Goal: Task Accomplishment & Management: Manage account settings

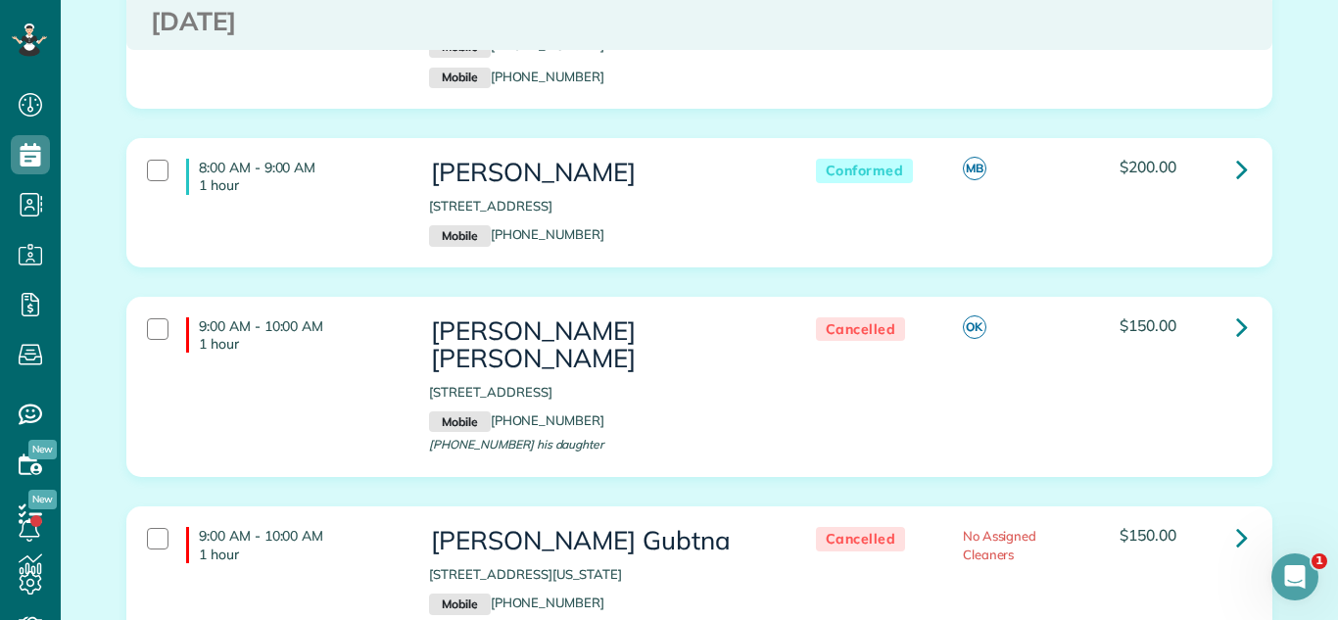
scroll to position [384, 0]
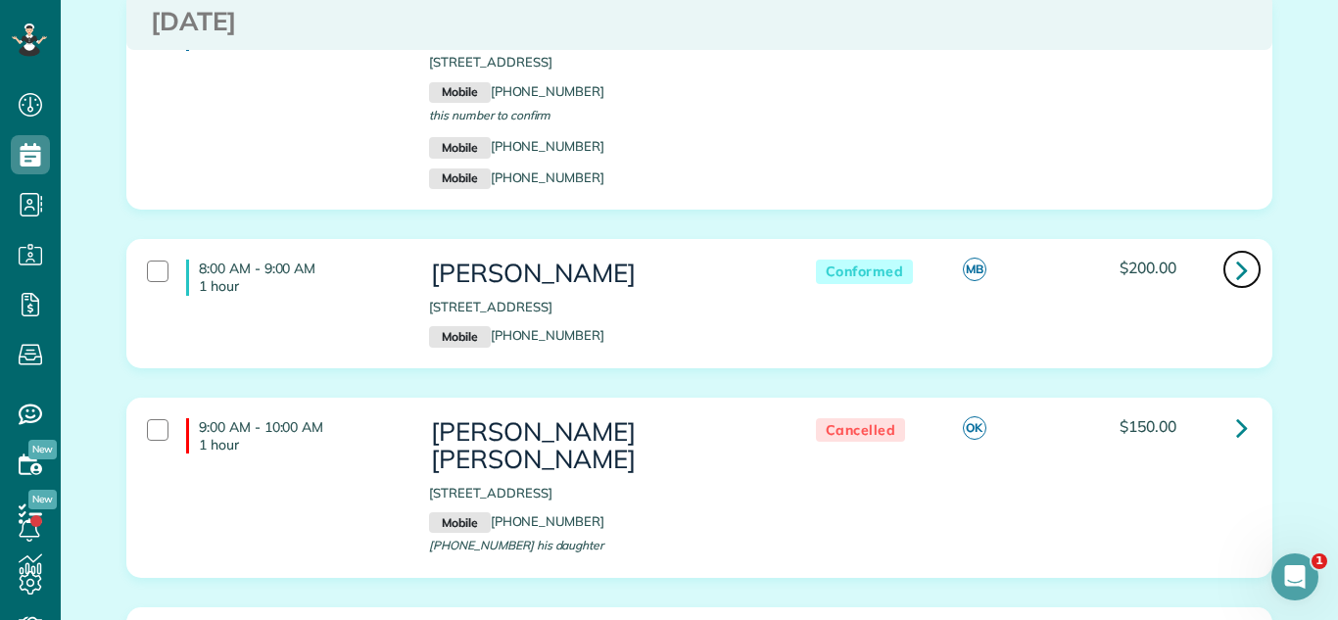
click at [1240, 274] on icon at bounding box center [1243, 270] width 12 height 34
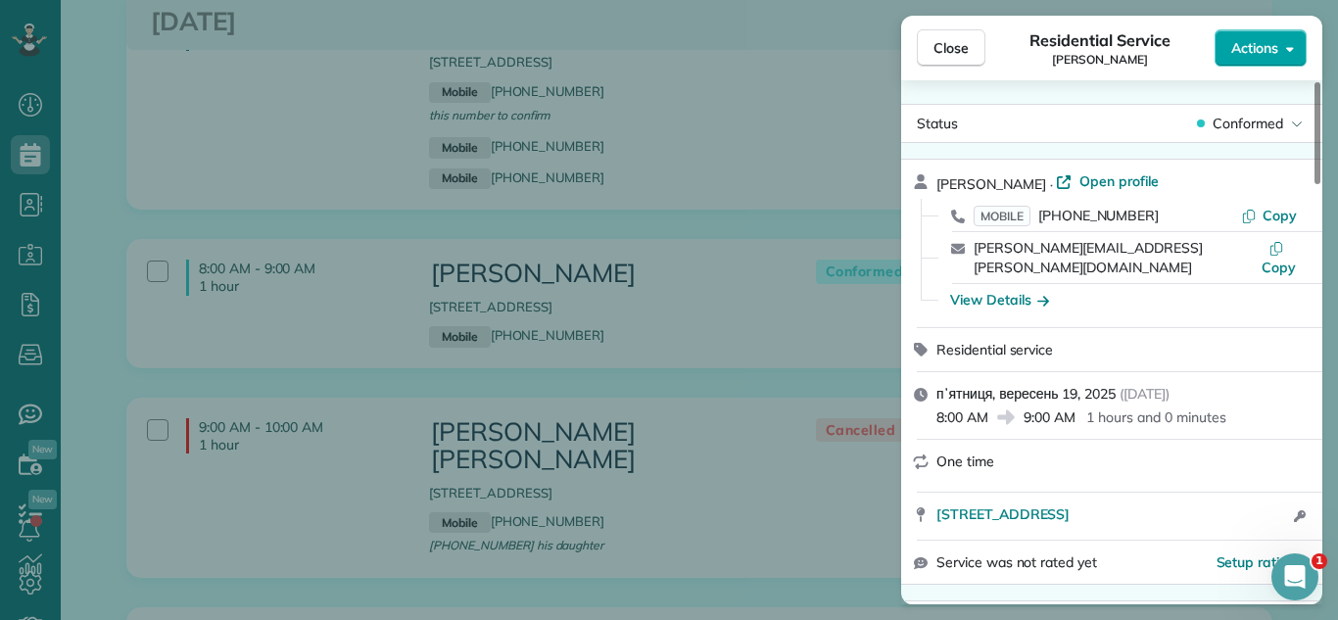
click at [1245, 43] on span "Actions" at bounding box center [1255, 48] width 47 height 20
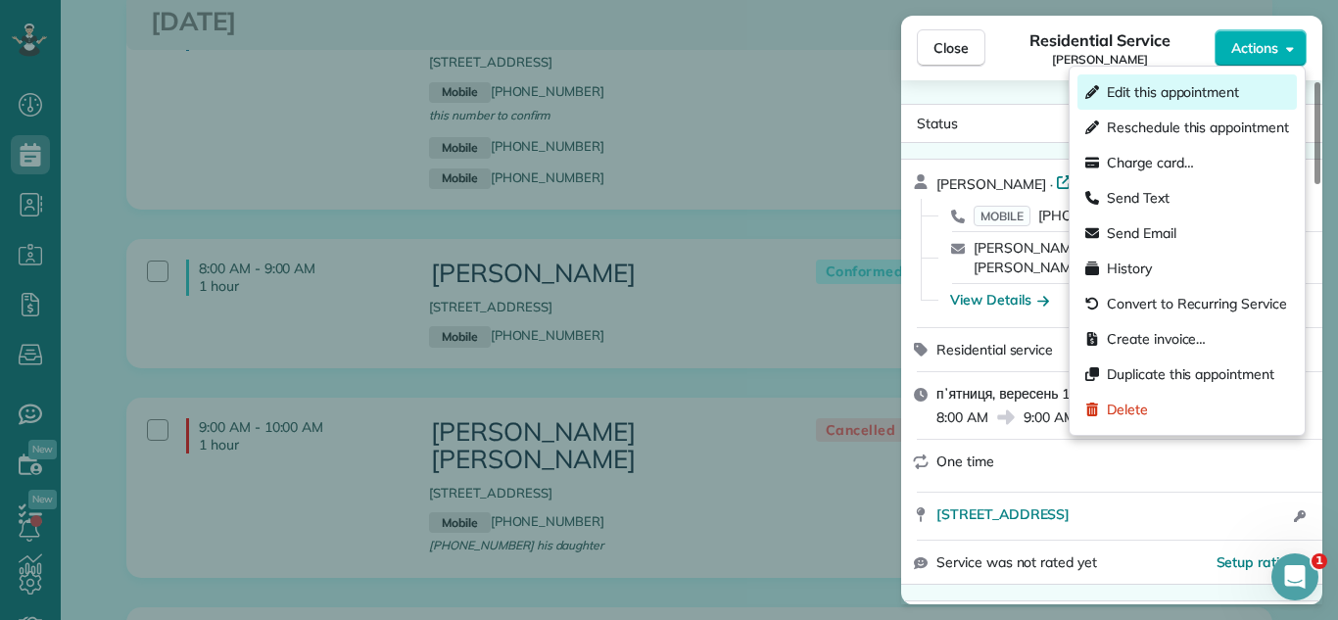
click at [1174, 89] on span "Edit this appointment" at bounding box center [1173, 92] width 132 height 20
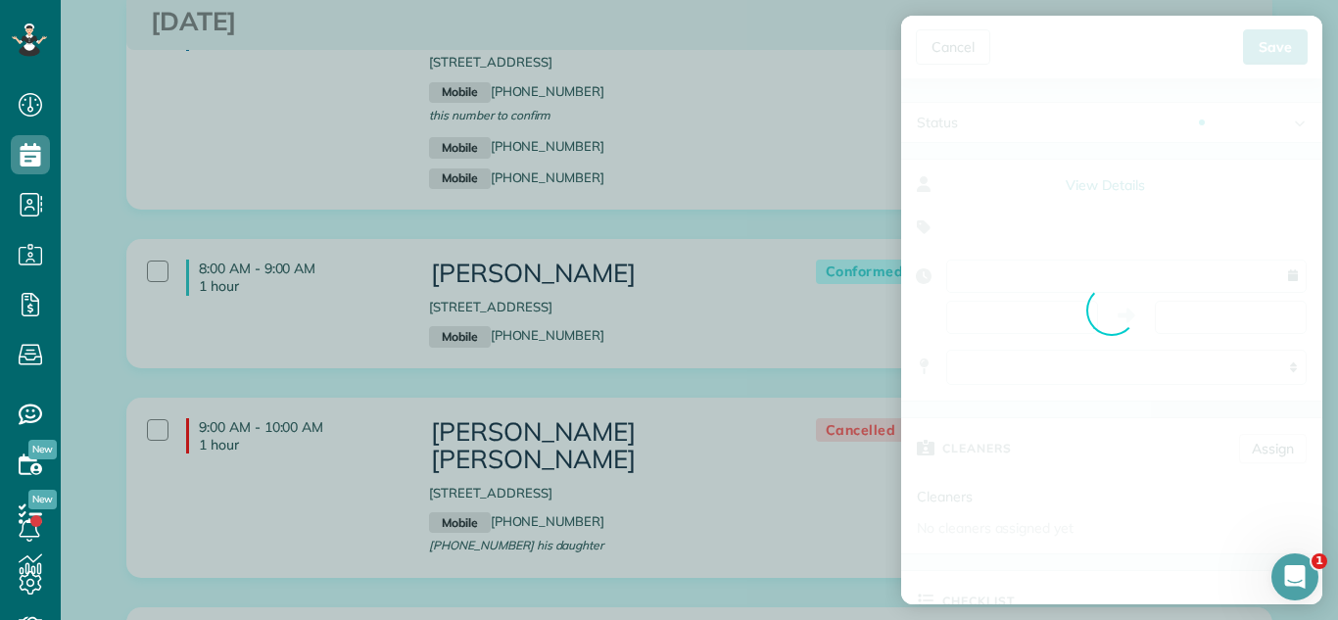
type input "**********"
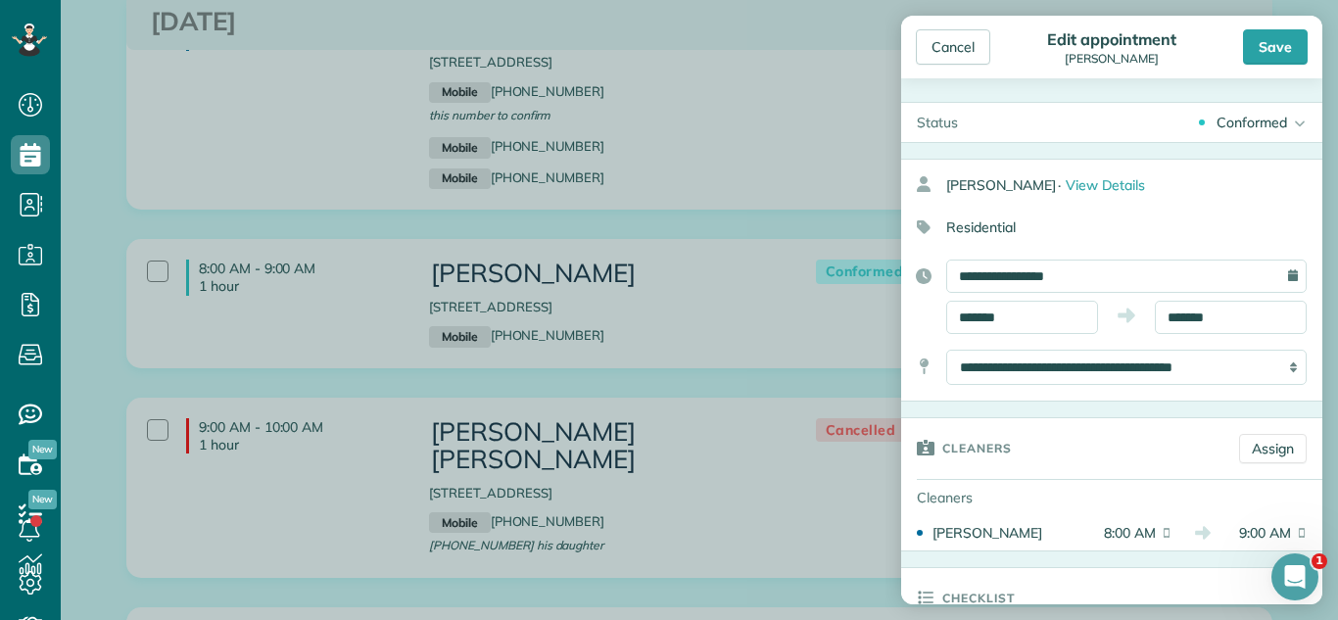
click at [1282, 133] on div "Conformed Active Conformed Cancelled Done Booked one day before" at bounding box center [1148, 122] width 349 height 39
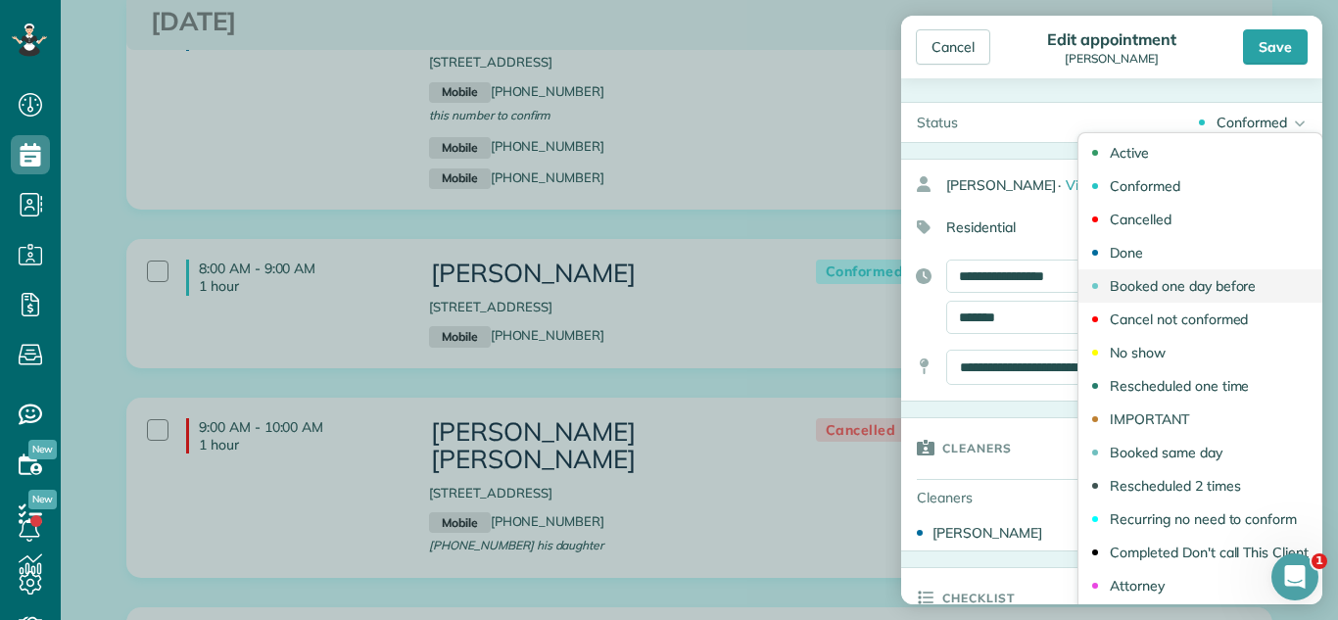
click at [1205, 269] on link "Booked one day before" at bounding box center [1201, 285] width 244 height 33
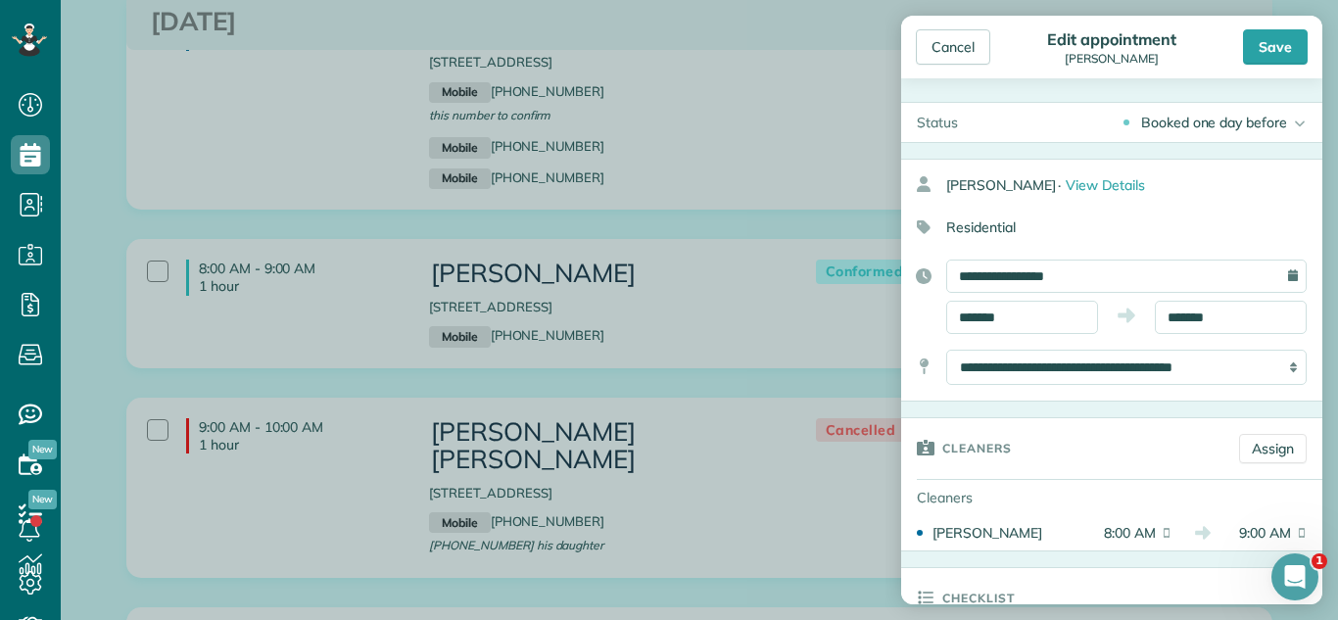
click at [1246, 103] on div "Booked one day before Active Conformed Cancelled Done Booked one day before" at bounding box center [1148, 122] width 349 height 39
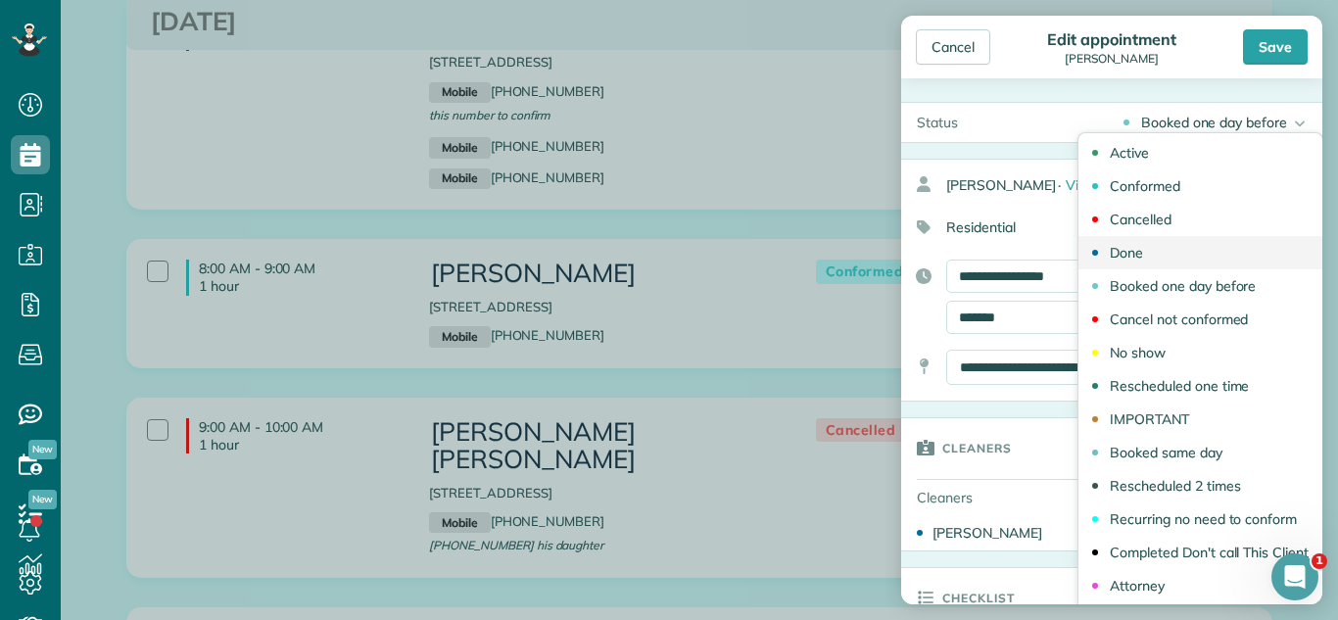
click at [1150, 255] on link "Done" at bounding box center [1201, 252] width 244 height 33
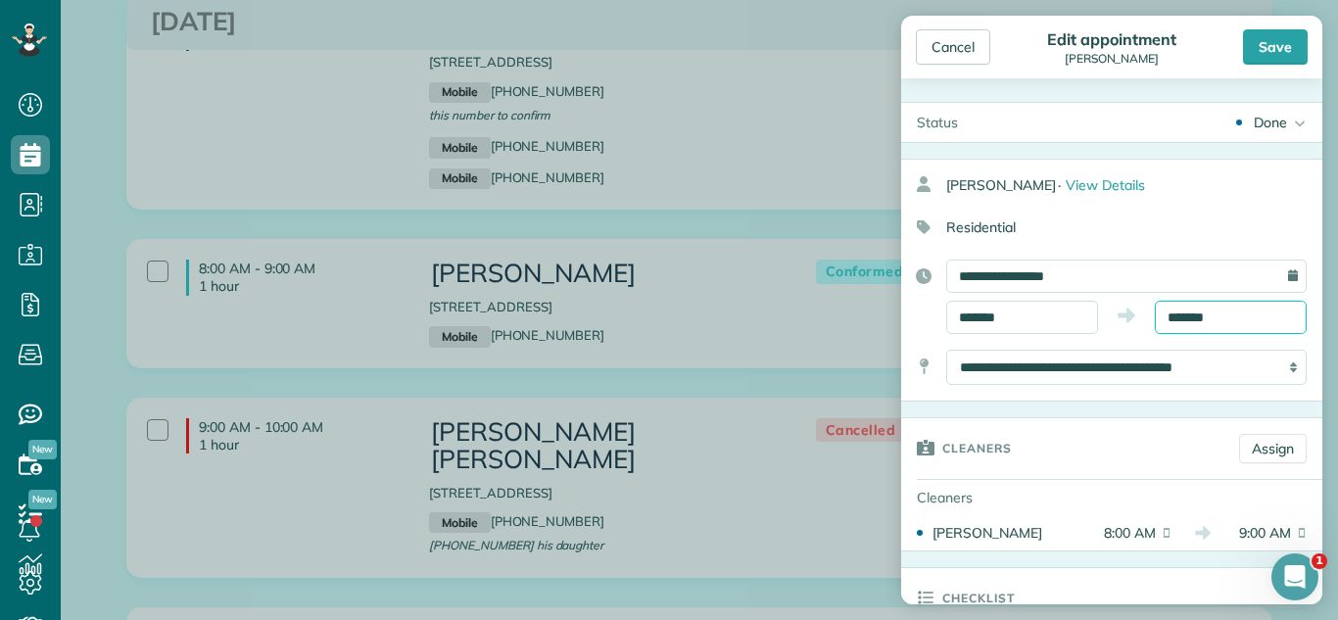
click at [1209, 325] on body "Dashboard Scheduling Calendar View List View Dispatch View - Weekly scheduling …" at bounding box center [669, 310] width 1338 height 620
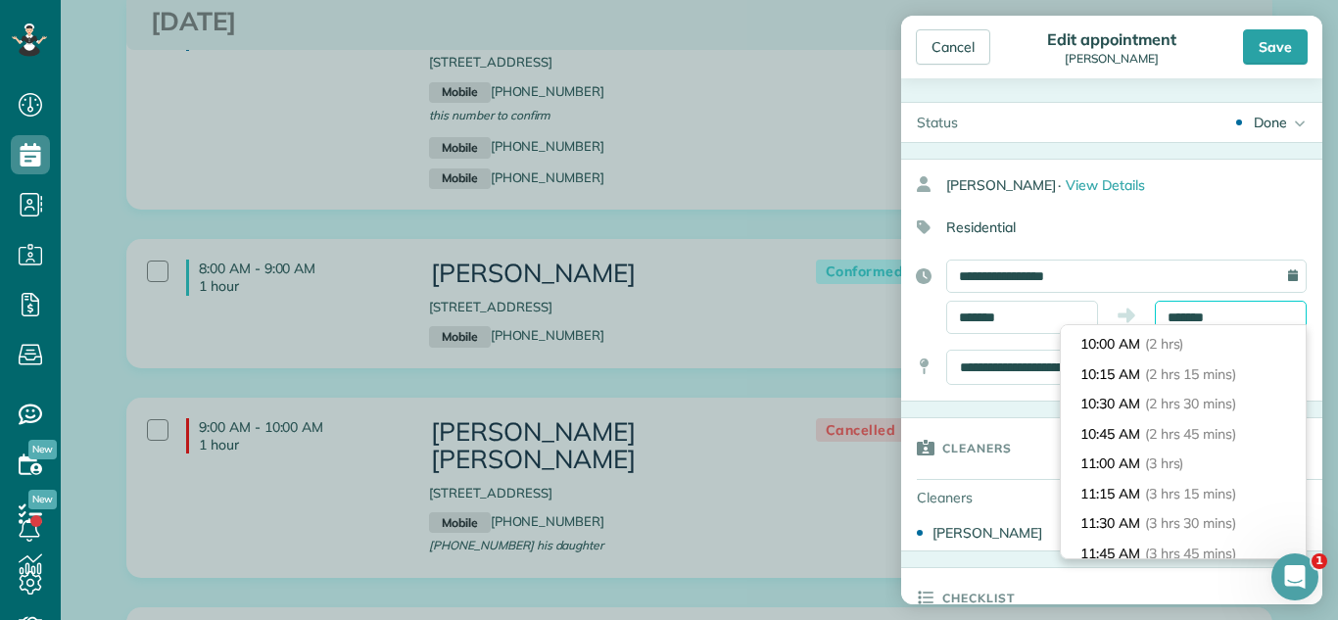
scroll to position [394, 0]
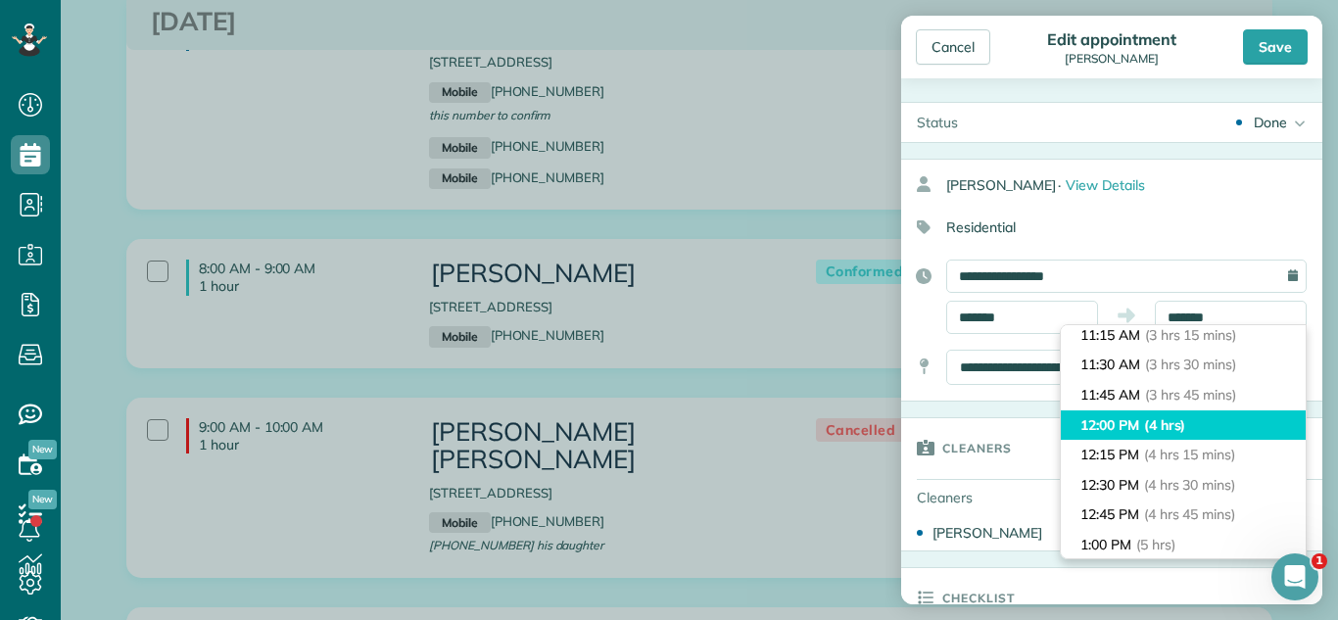
type input "********"
click at [1194, 420] on li "12:00 PM (4 hrs)" at bounding box center [1183, 426] width 245 height 30
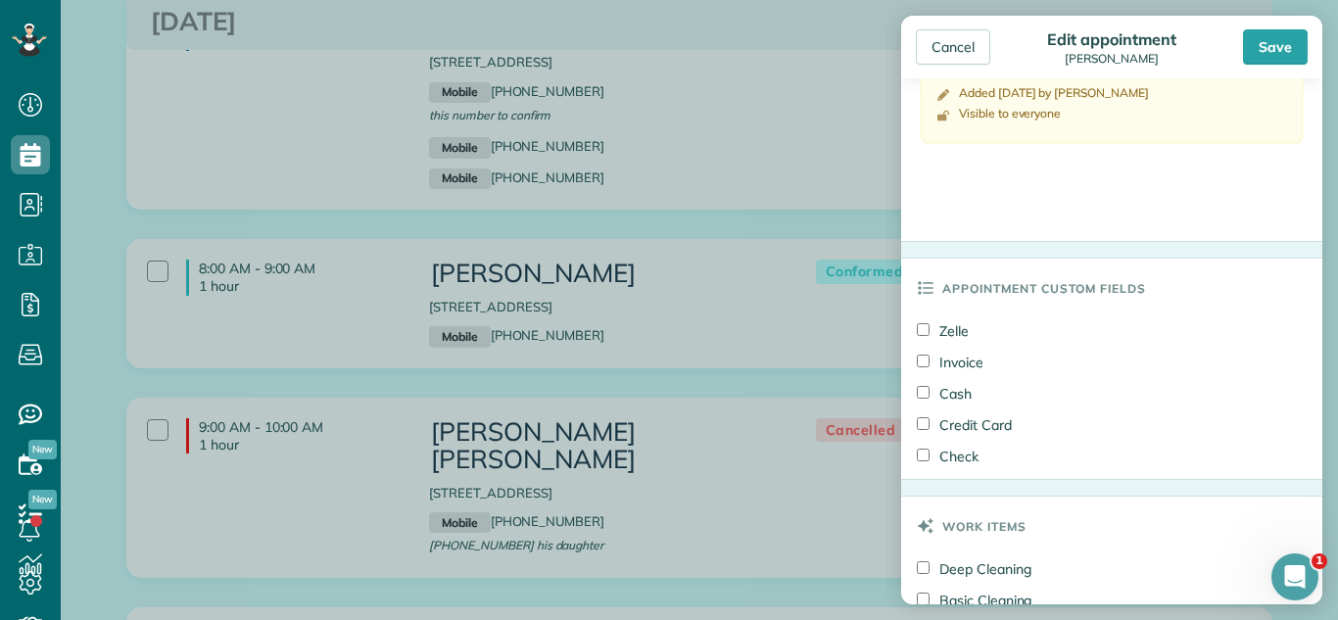
scroll to position [980, 0]
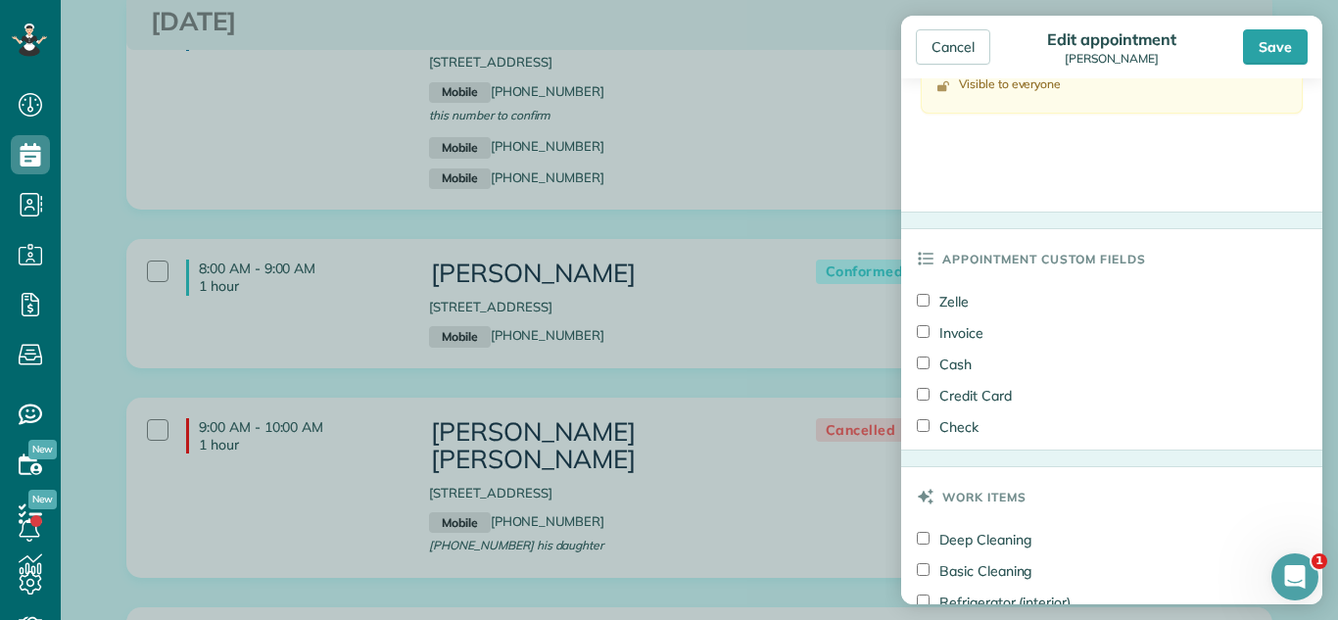
click at [944, 371] on label "Cash" at bounding box center [944, 365] width 55 height 20
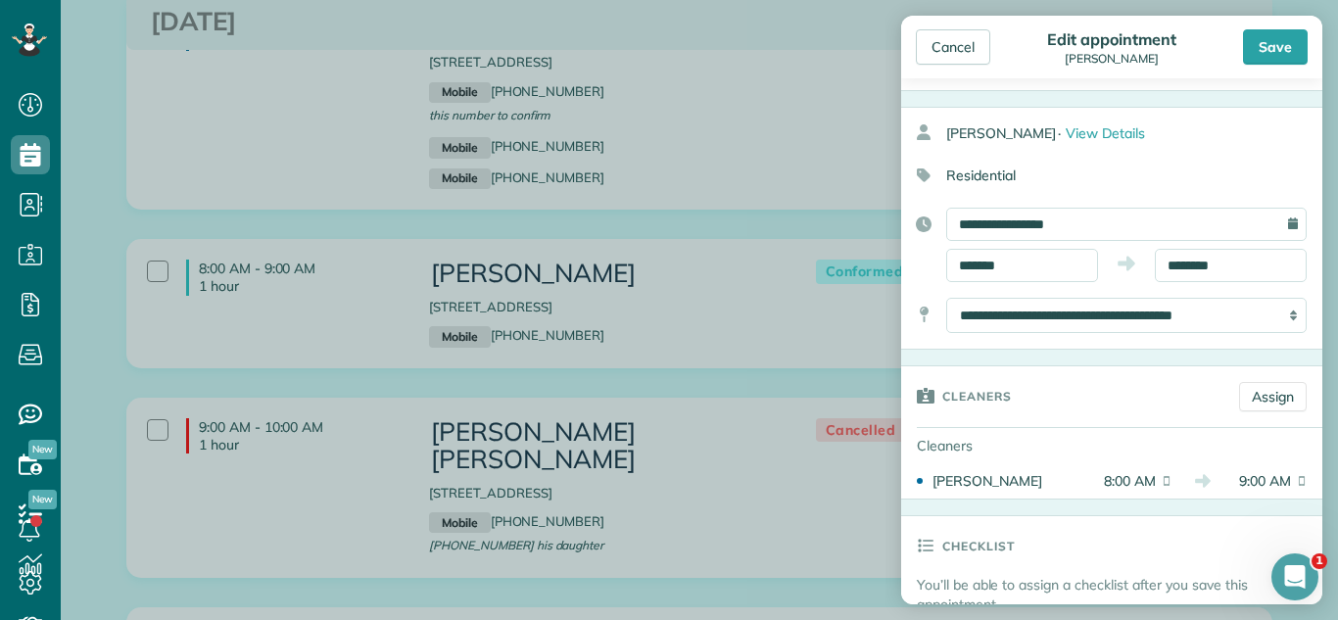
scroll to position [0, 0]
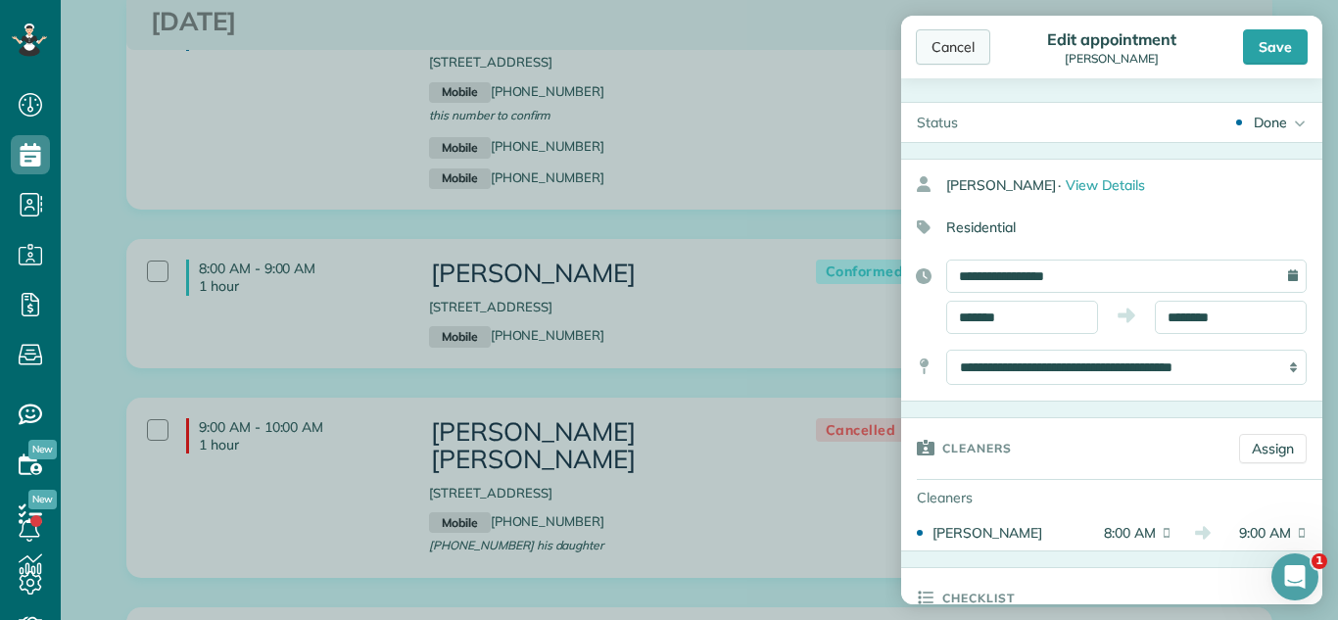
click at [932, 42] on div "Cancel" at bounding box center [953, 46] width 74 height 35
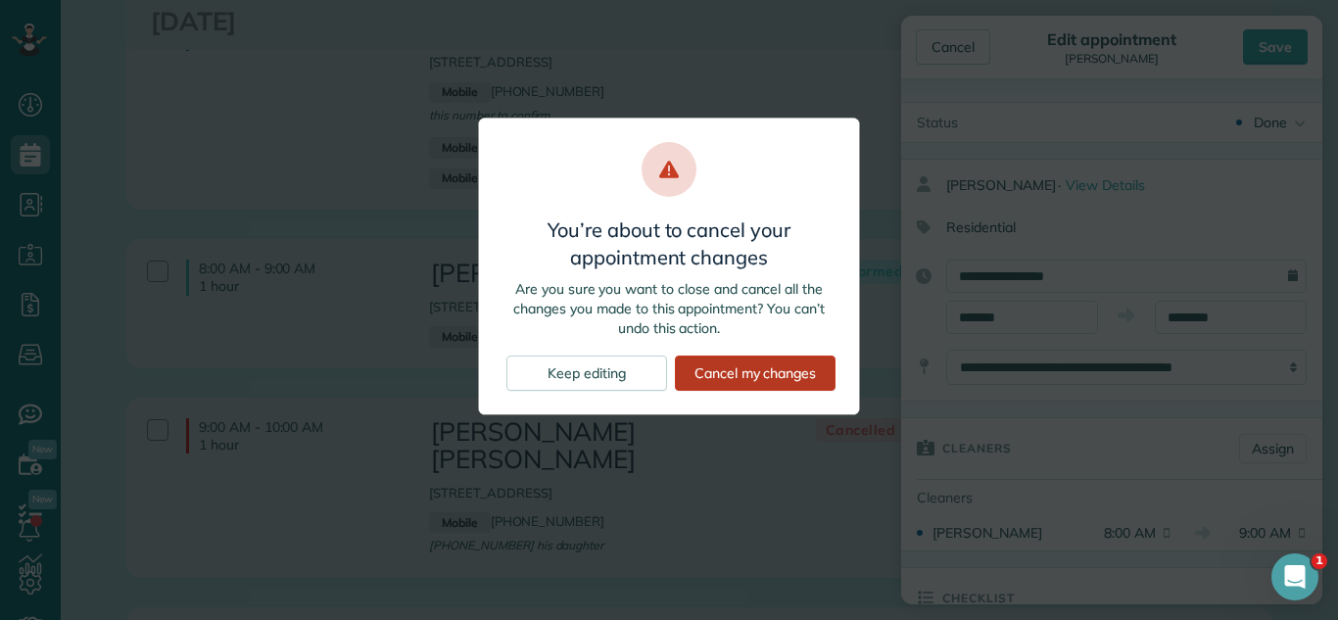
click at [794, 359] on div "Cancel my changes" at bounding box center [755, 373] width 161 height 35
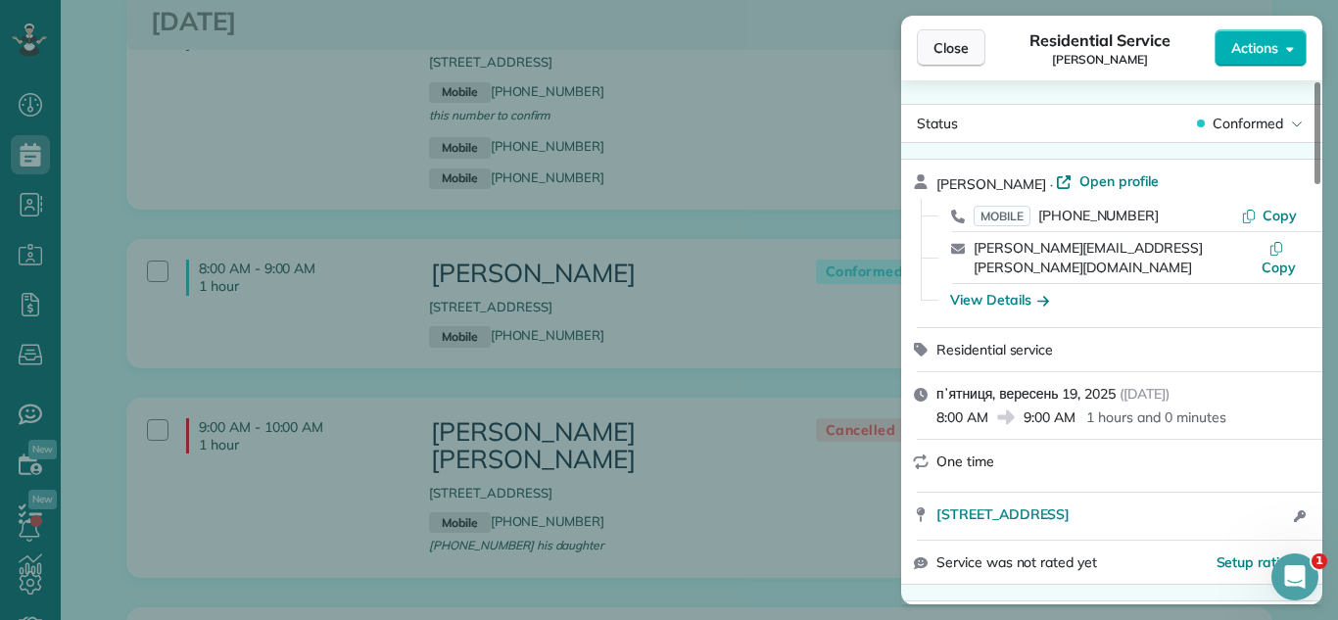
click at [940, 44] on span "Close" at bounding box center [951, 48] width 35 height 20
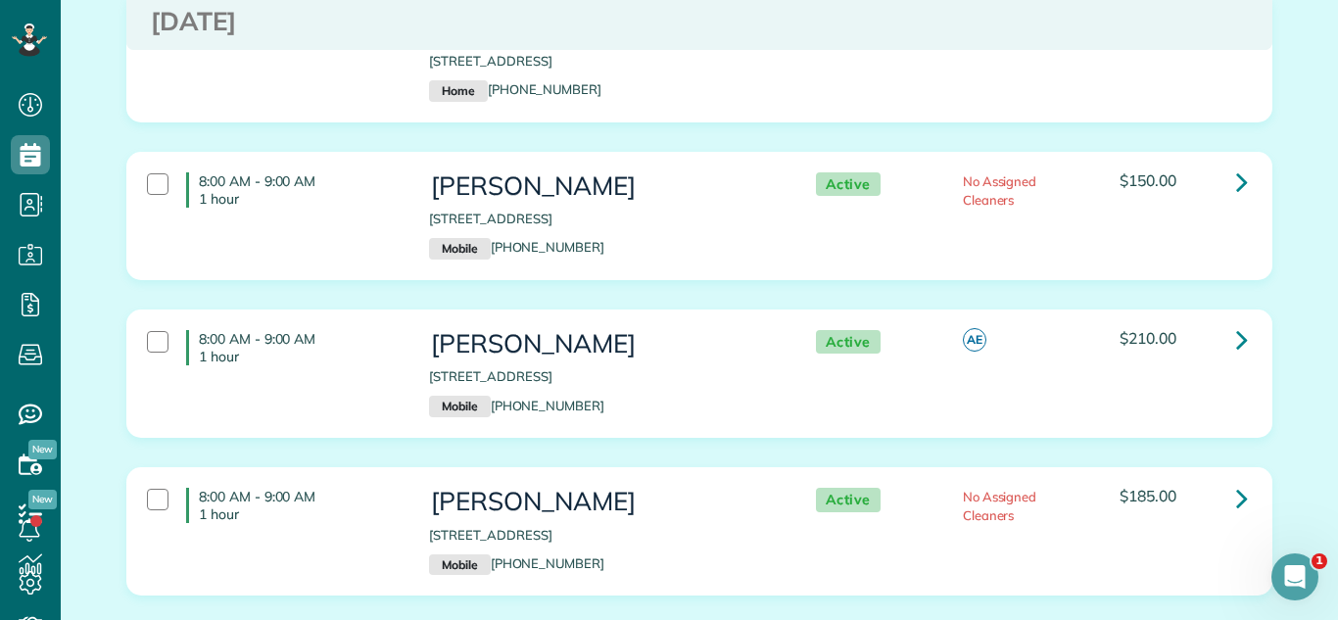
scroll to position [2330, 0]
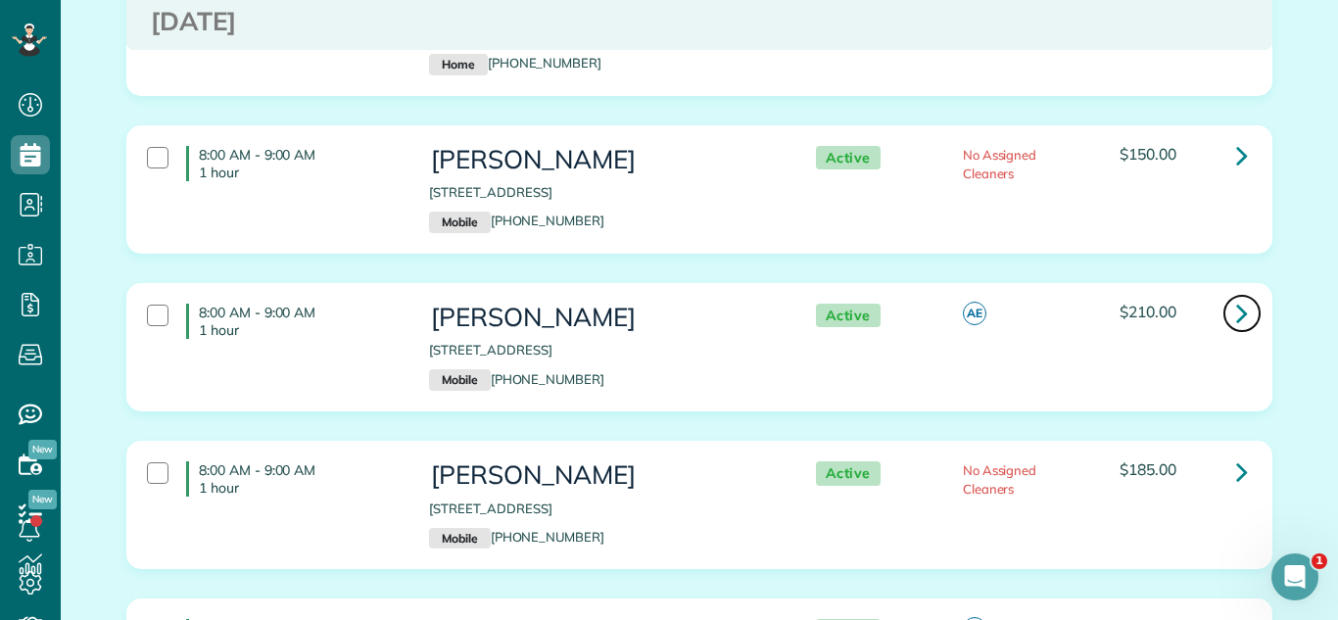
click at [1232, 294] on link at bounding box center [1242, 313] width 39 height 39
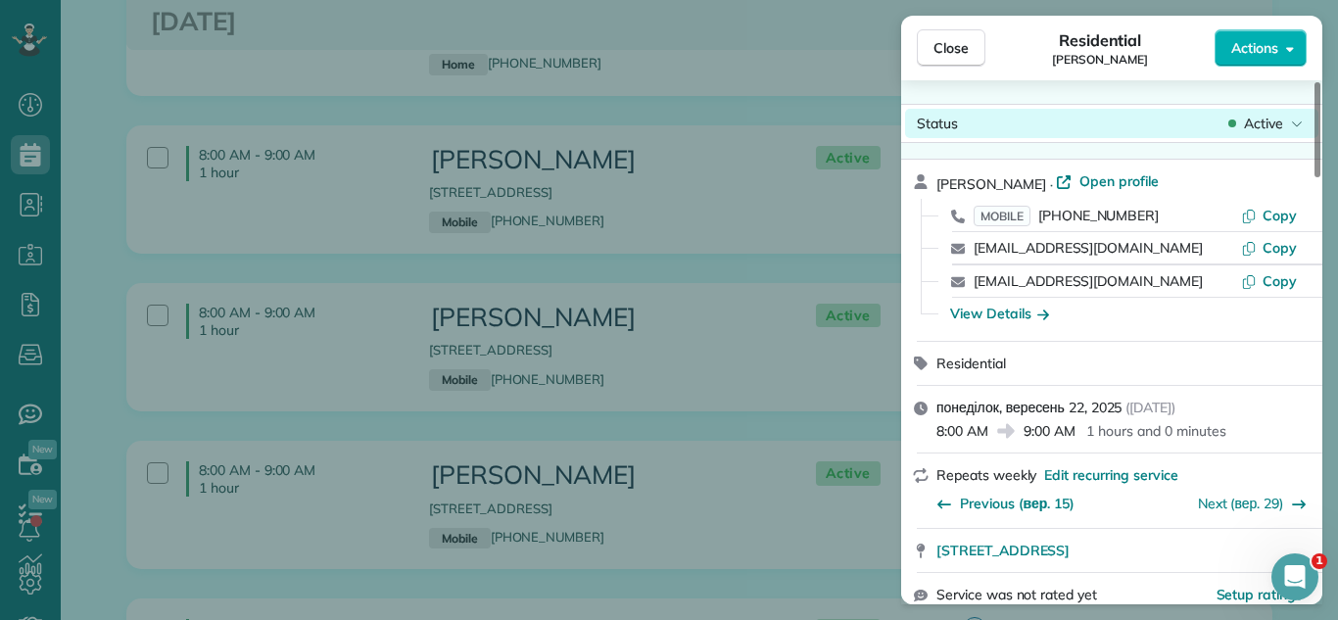
click at [1239, 134] on div "Status Active" at bounding box center [1111, 123] width 413 height 29
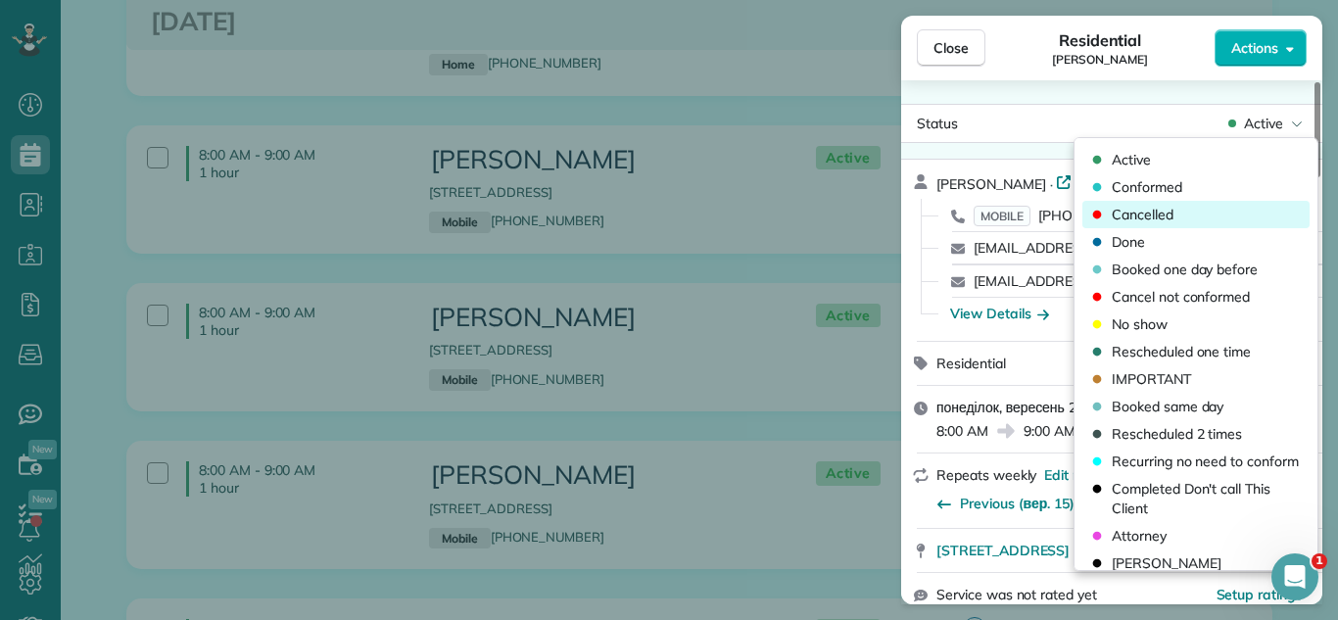
click at [1157, 219] on span "Cancelled" at bounding box center [1143, 215] width 62 height 20
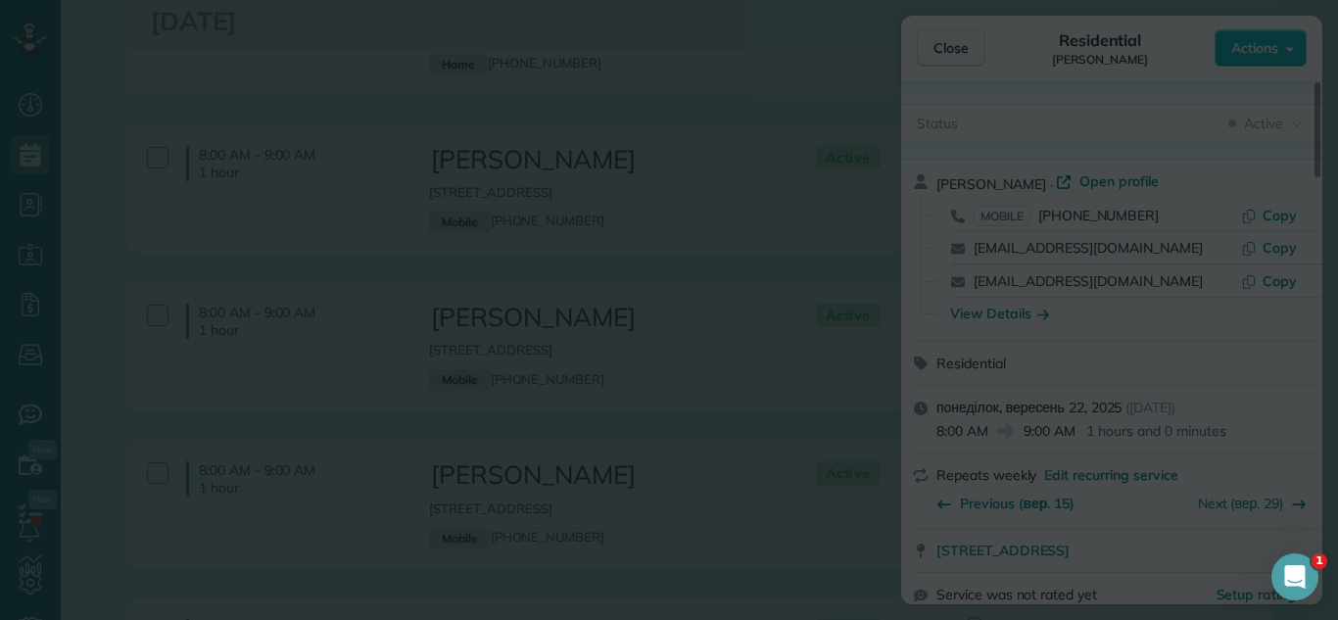
click at [974, 50] on body "Dashboard Scheduling Calendar View List View Dispatch View - Weekly scheduling …" at bounding box center [669, 310] width 1338 height 620
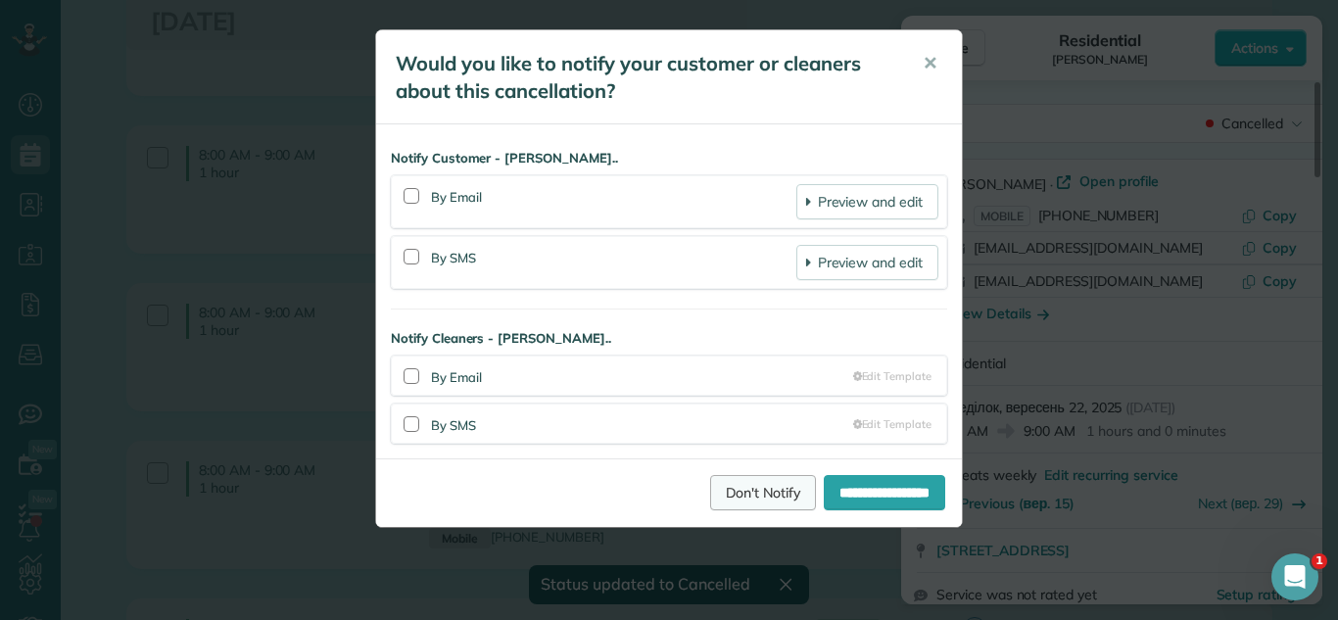
click at [759, 492] on link "Don't Notify" at bounding box center [763, 492] width 106 height 35
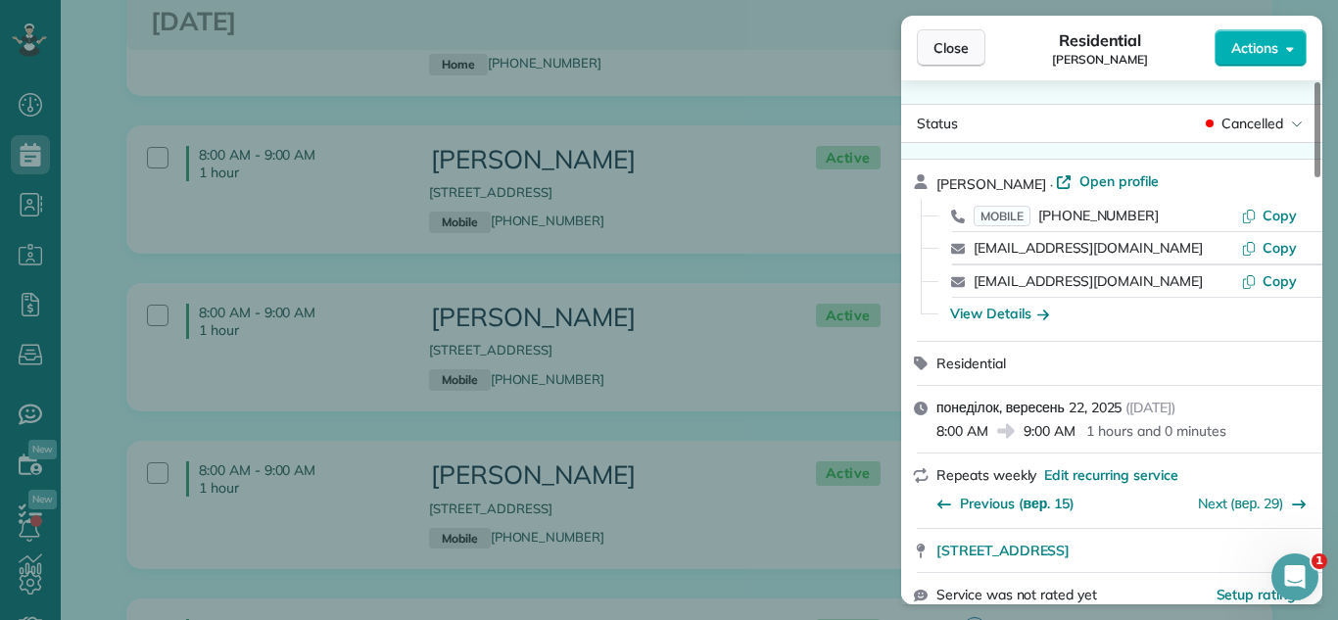
click at [947, 39] on span "Close" at bounding box center [951, 48] width 35 height 20
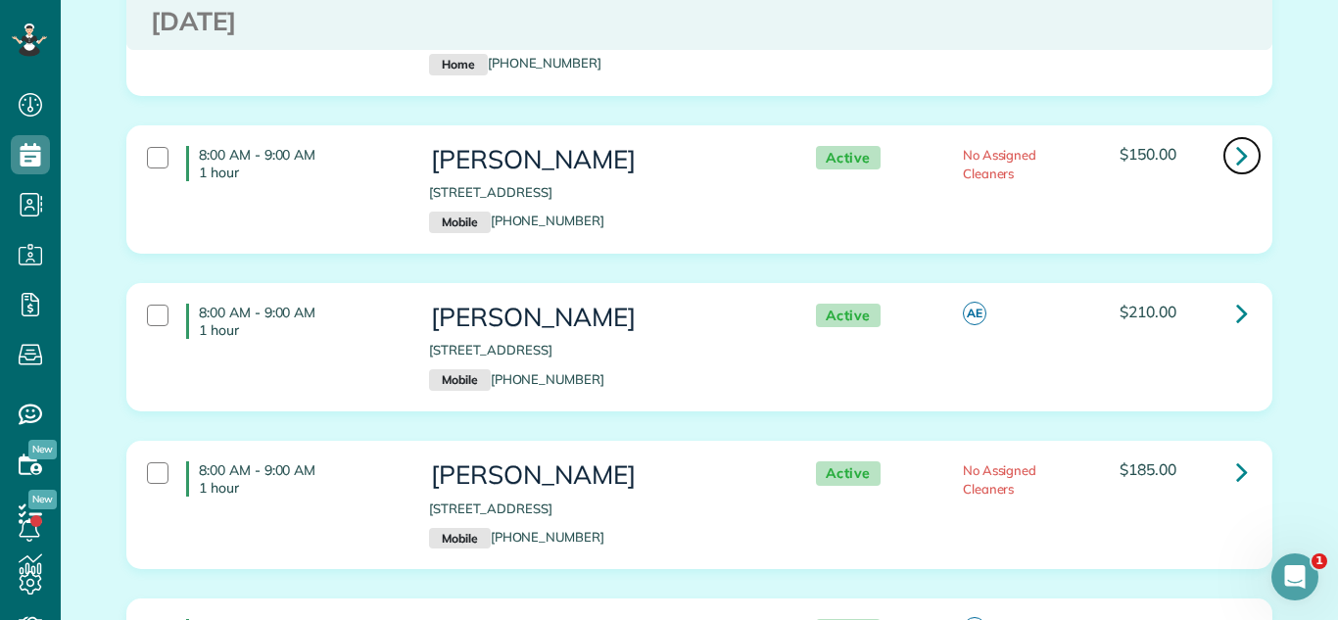
click at [1255, 136] on link at bounding box center [1242, 155] width 39 height 39
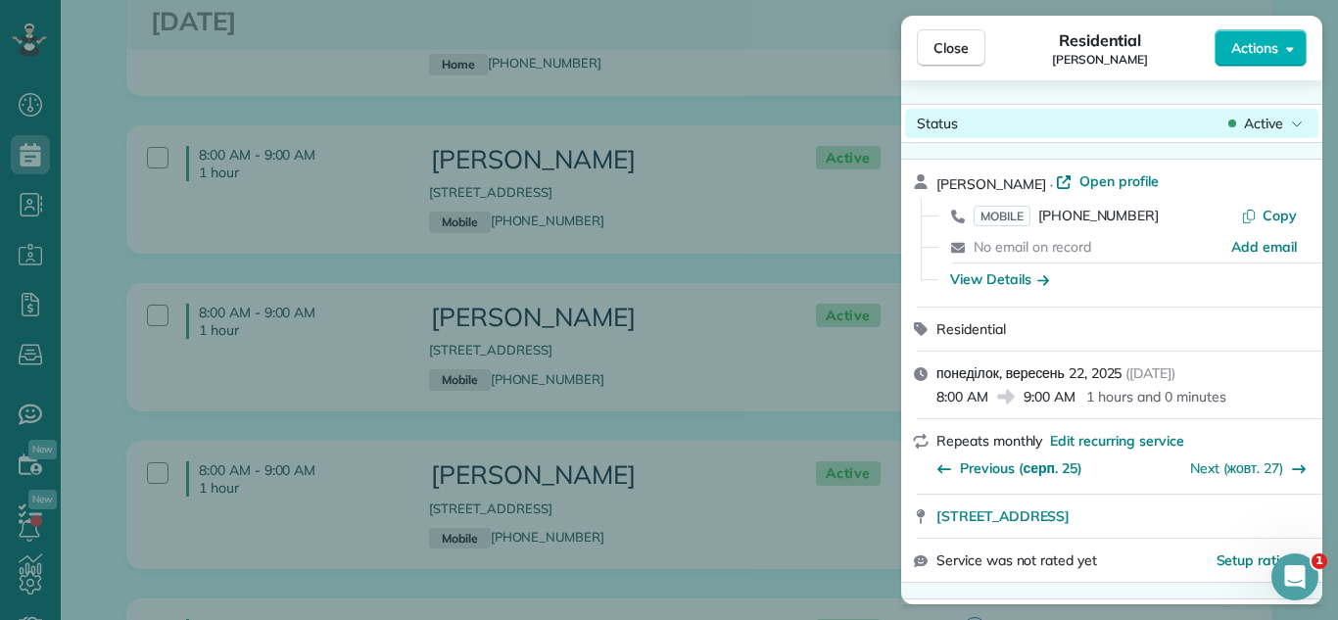
click at [1249, 130] on span "Active" at bounding box center [1263, 124] width 39 height 20
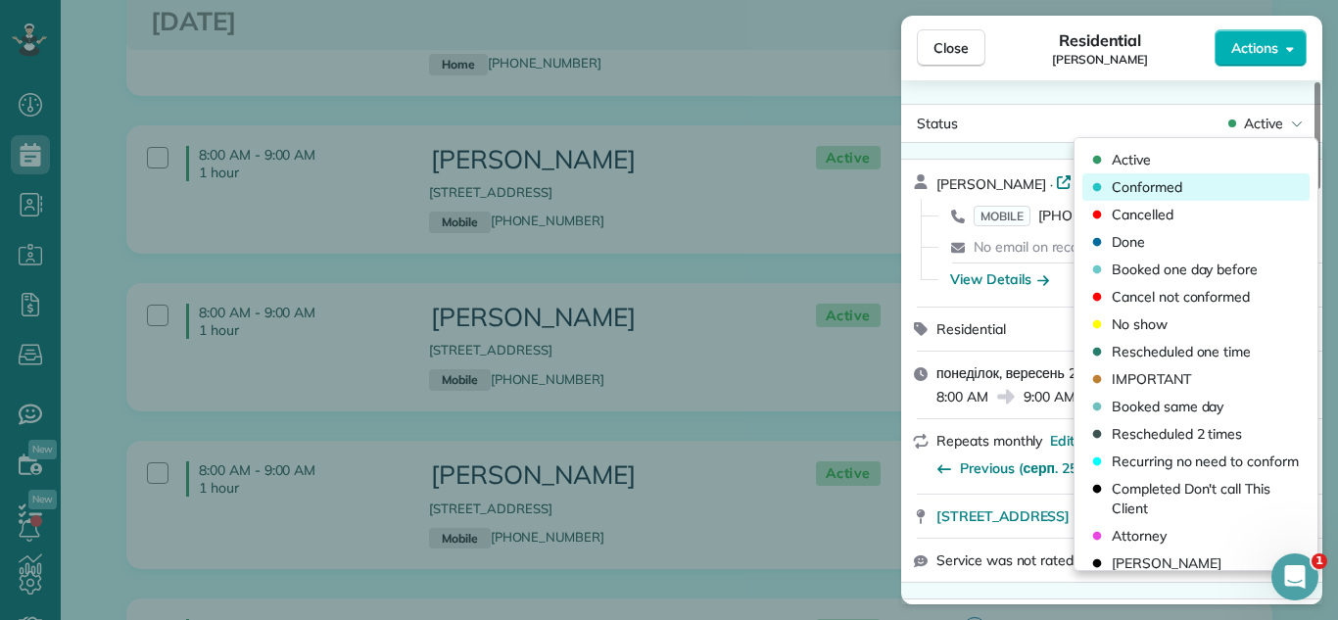
click at [1214, 185] on div "Conformed" at bounding box center [1196, 186] width 227 height 27
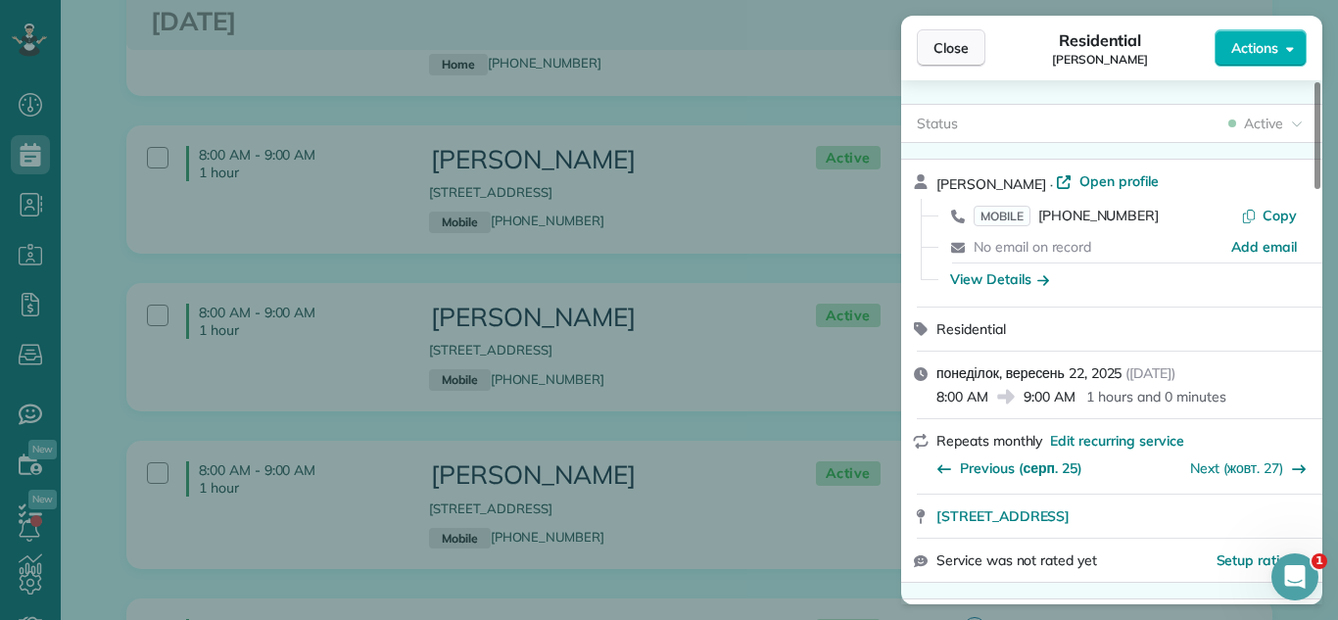
click at [938, 50] on span "Close" at bounding box center [951, 48] width 35 height 20
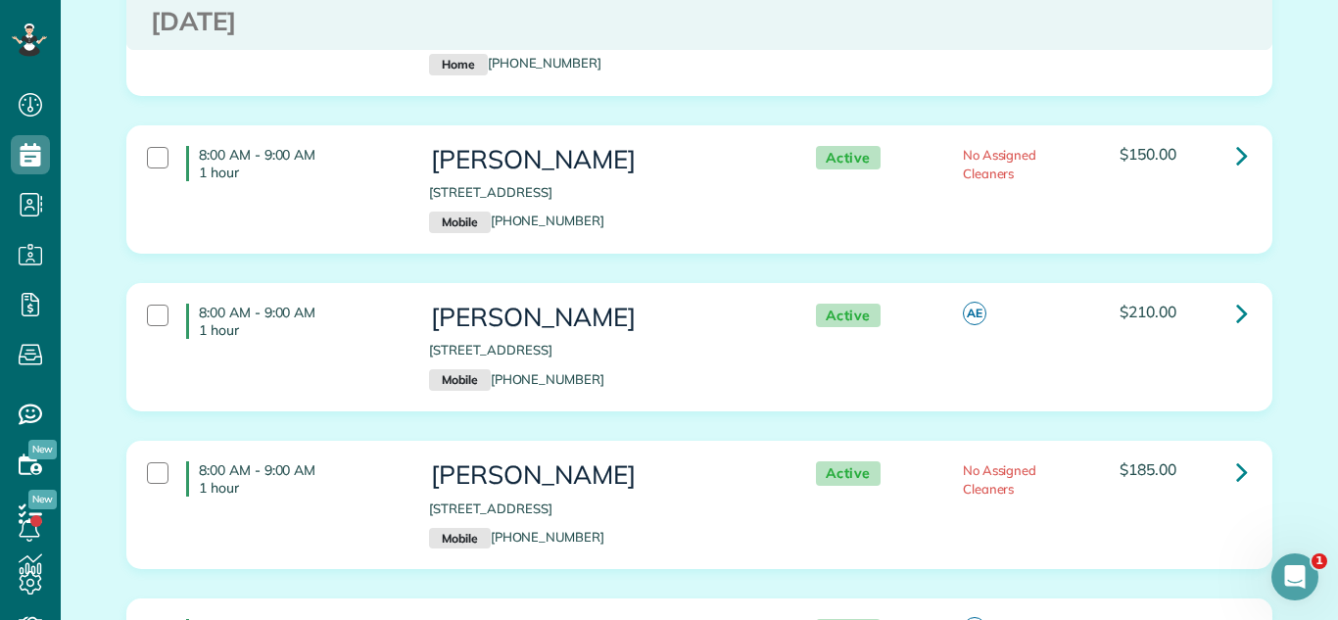
click at [1095, 232] on div "8:00 AM - 9:00 AM 1 hour [PERSON_NAME] [STREET_ADDRESS] Mobile [PHONE_NUMBER] A…" at bounding box center [700, 204] width 1176 height 158
click at [1071, 283] on div "8:00 AM - 9:00 AM 1 hour [PERSON_NAME] [STREET_ADDRESS] Mobile [PHONE_NUMBER] A…" at bounding box center [699, 347] width 1146 height 128
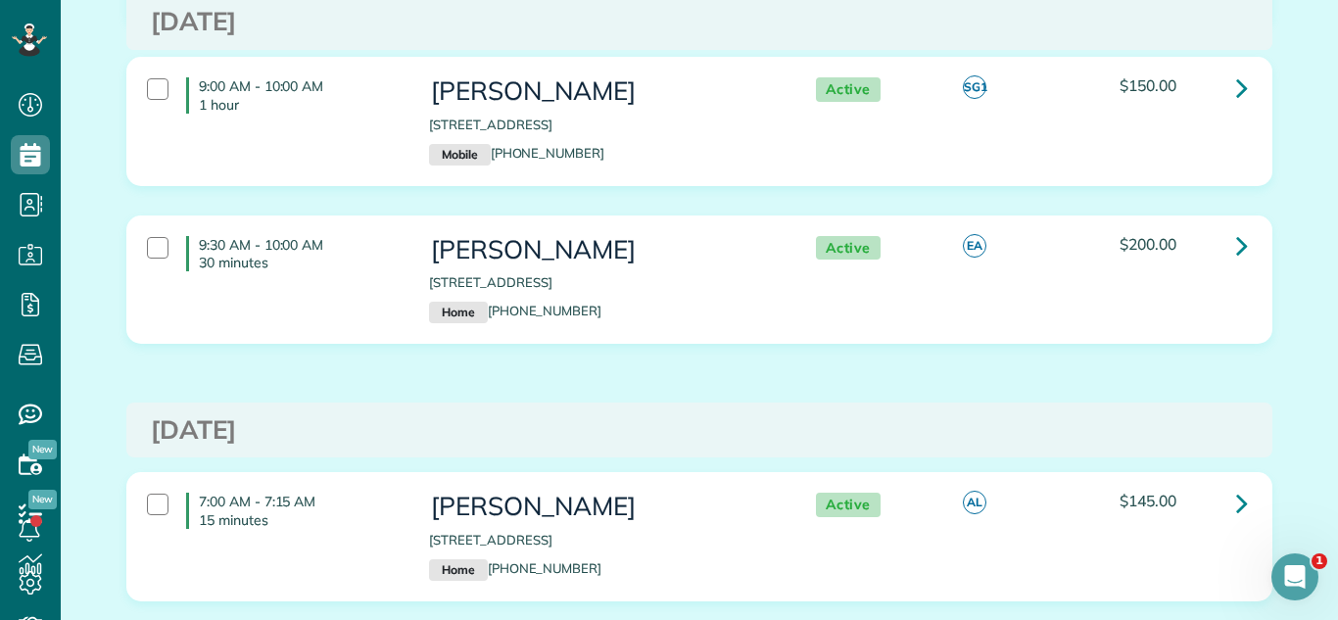
drag, startPoint x: 1071, startPoint y: 254, endPoint x: 1009, endPoint y: 346, distance: 110.9
click at [1049, 291] on div "9:30 AM - 10:00 AM 30 minutes [PERSON_NAME] [STREET_ADDRESS] Home [PHONE_NUMBER…" at bounding box center [697, 279] width 1130 height 107
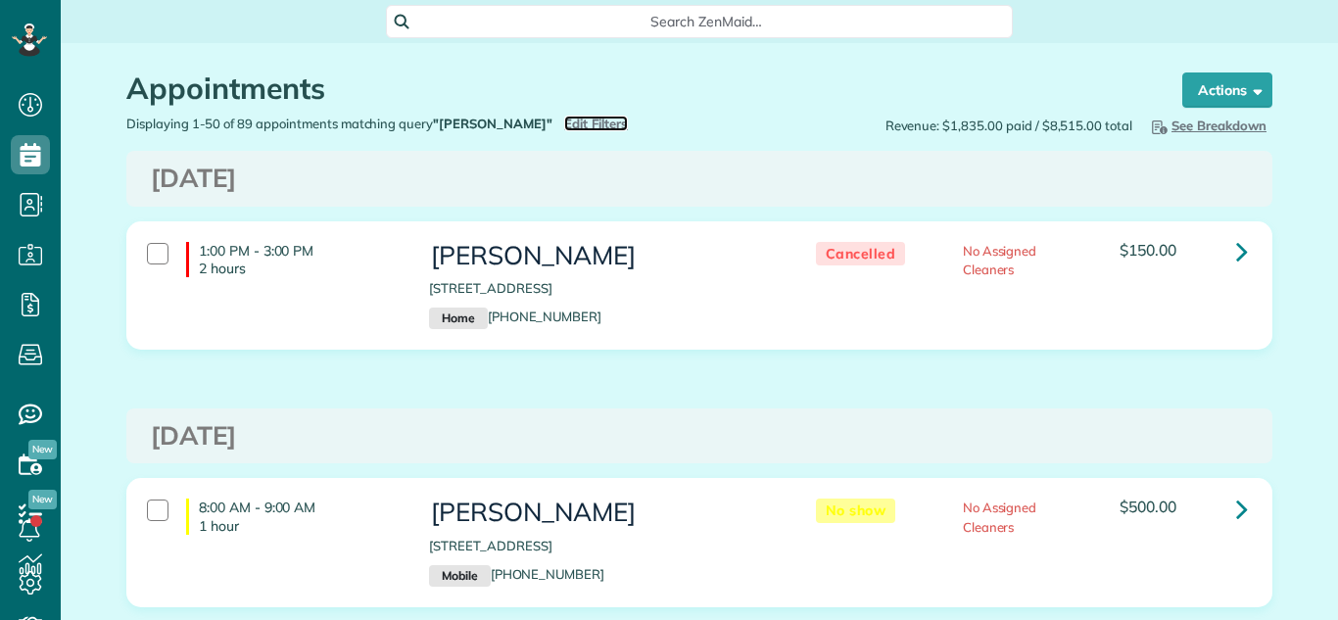
click at [564, 121] on span "Edit Filters" at bounding box center [596, 124] width 64 height 16
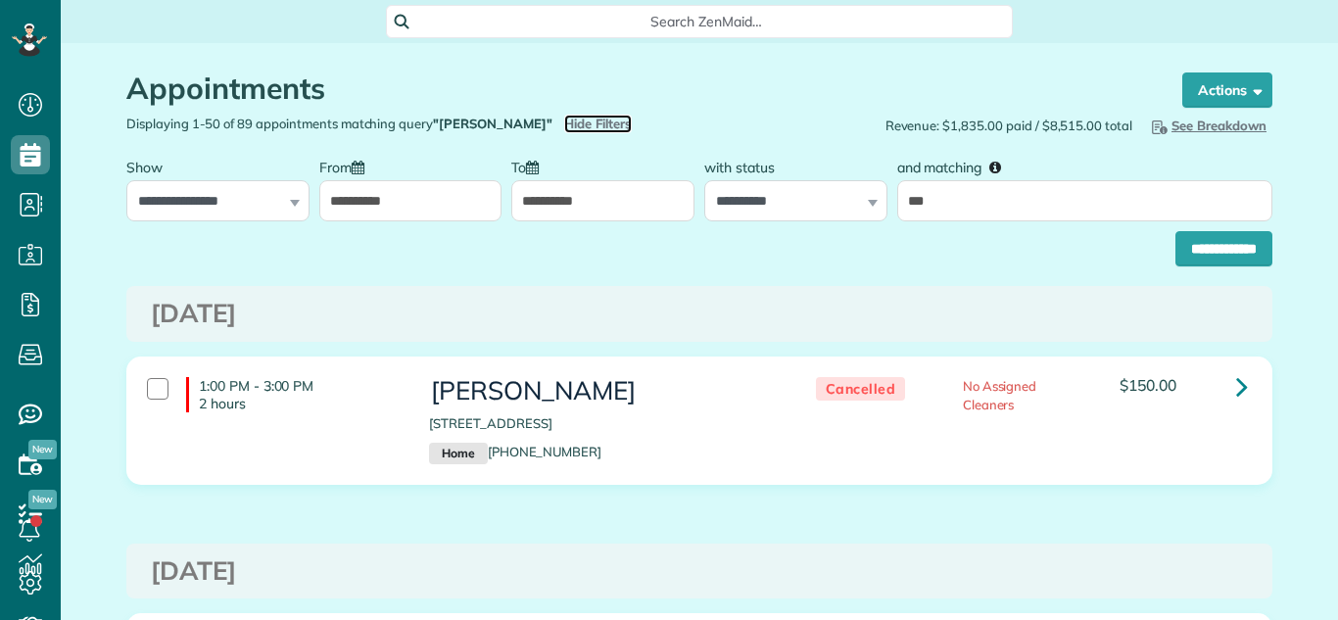
scroll to position [9, 9]
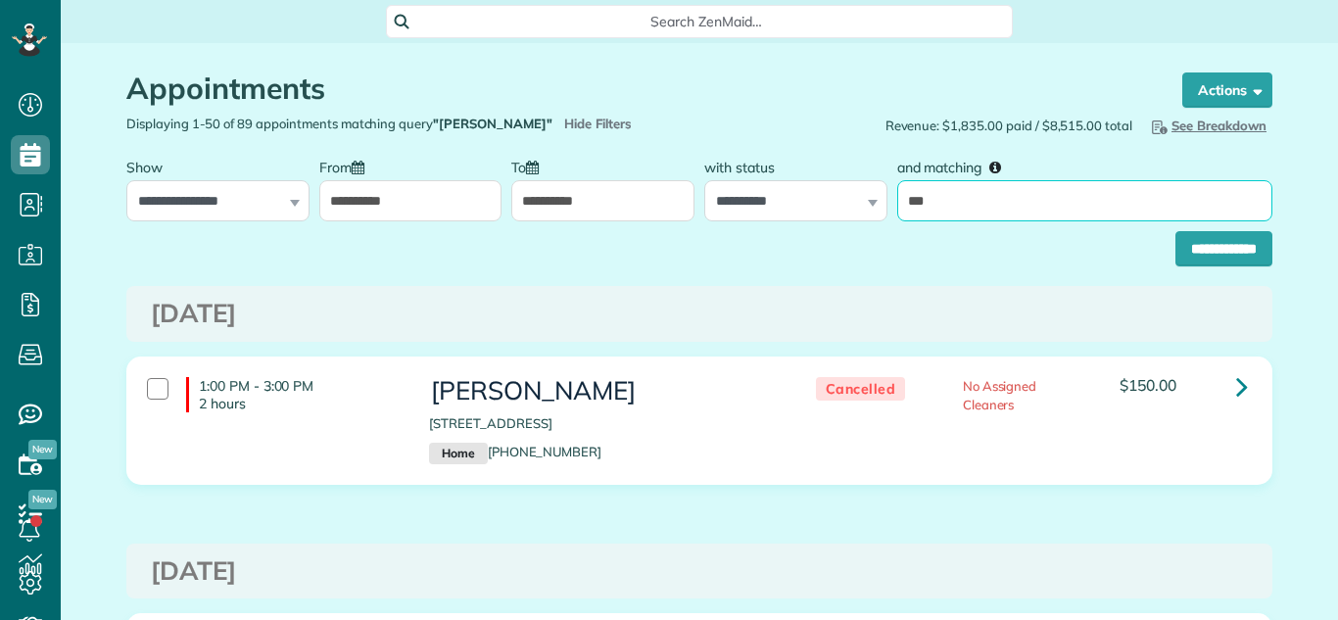
click at [1092, 206] on input "***" at bounding box center [1085, 200] width 375 height 41
type input "*****"
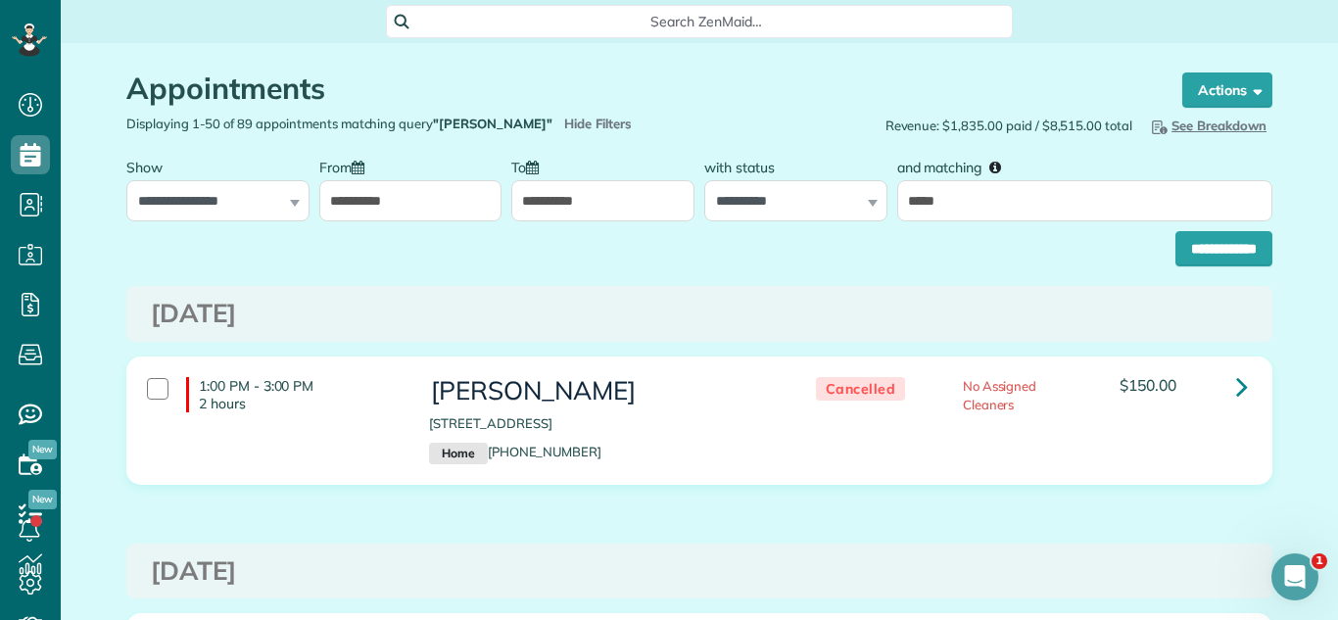
click at [1244, 242] on input "**********" at bounding box center [1224, 248] width 97 height 35
